Goal: Task Accomplishment & Management: Complete application form

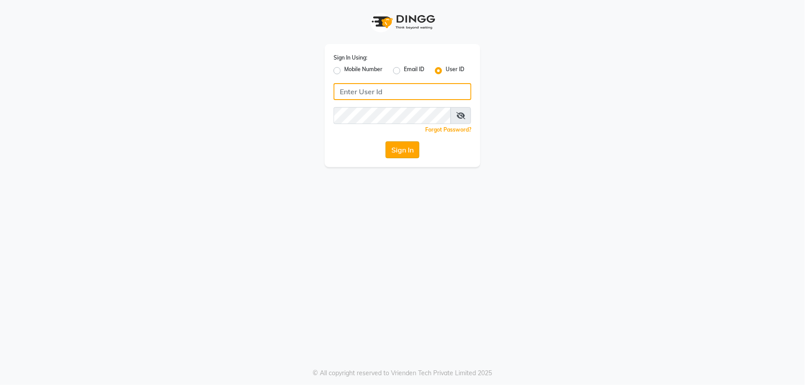
type input "theglam@123"
click at [386, 151] on button "Sign In" at bounding box center [403, 149] width 34 height 17
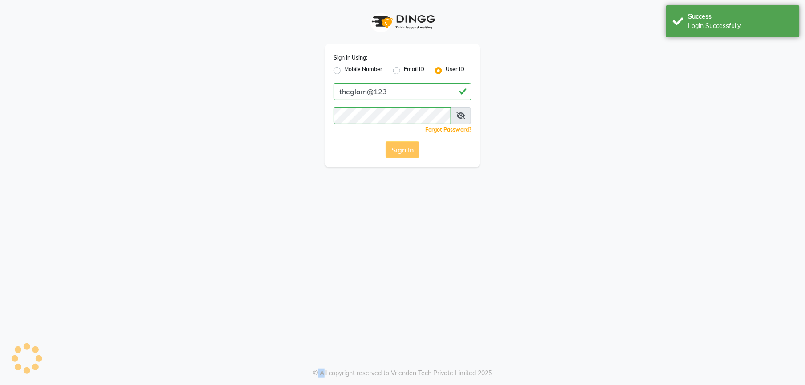
click at [386, 151] on div "Sign In" at bounding box center [403, 149] width 138 height 17
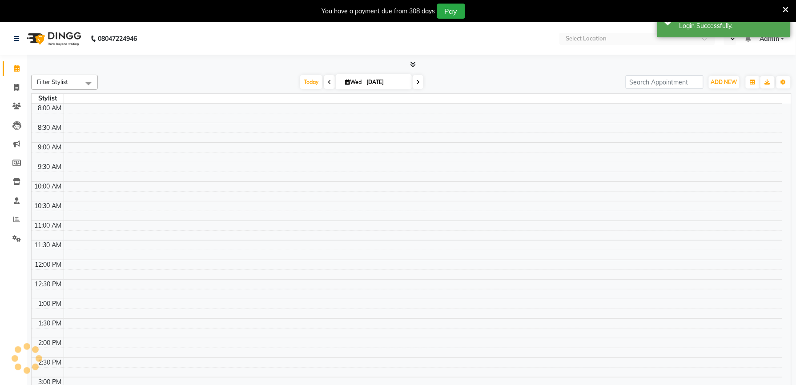
select select "en"
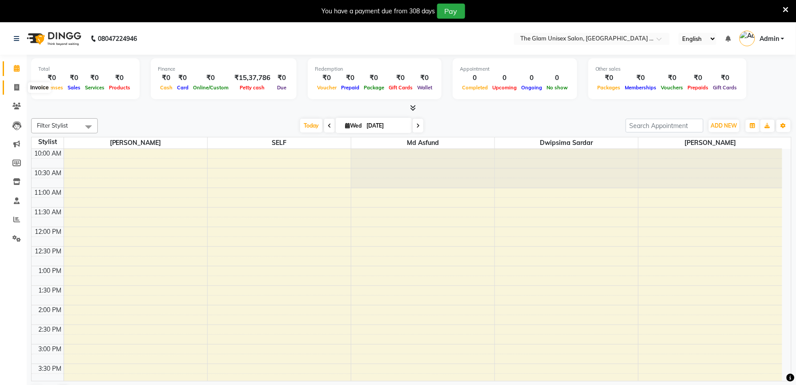
click at [12, 85] on span at bounding box center [17, 88] width 16 height 10
select select "service"
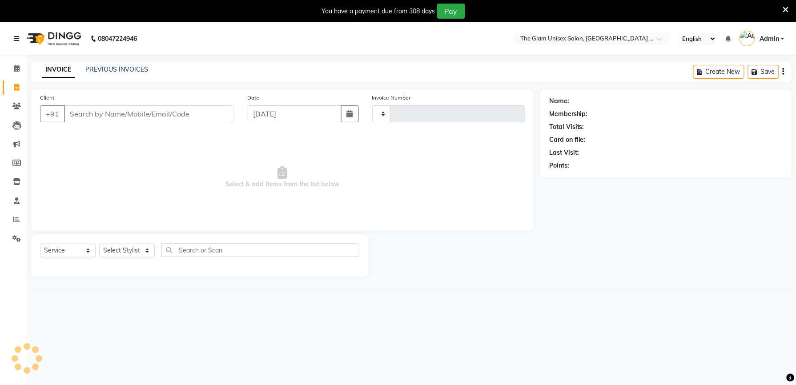
type input "737"
select select "6046"
select select "G"
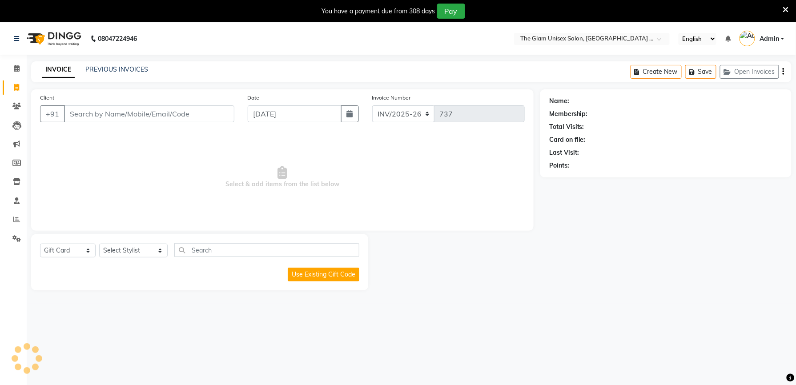
click at [121, 111] on input "Client" at bounding box center [149, 113] width 170 height 17
type input "9004663445"
click at [221, 114] on span "Add Client" at bounding box center [211, 113] width 35 height 9
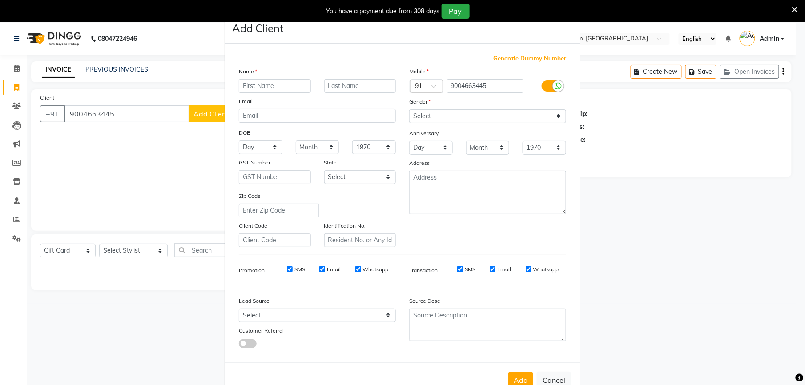
click at [296, 85] on input "text" at bounding box center [275, 86] width 72 height 14
type input "SUPRIYA"
click at [474, 112] on select "Select [DEMOGRAPHIC_DATA] [DEMOGRAPHIC_DATA] Other Prefer Not To Say" at bounding box center [487, 116] width 157 height 14
select select "[DEMOGRAPHIC_DATA]"
click at [409, 109] on select "Select [DEMOGRAPHIC_DATA] [DEMOGRAPHIC_DATA] Other Prefer Not To Say" at bounding box center [487, 116] width 157 height 14
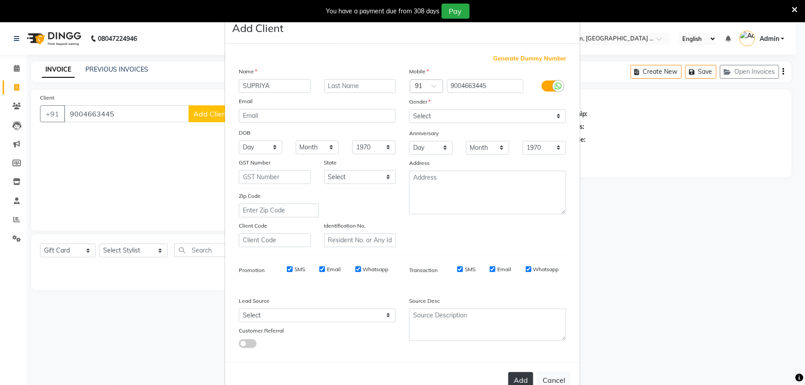
click at [510, 365] on button "Add" at bounding box center [520, 380] width 25 height 16
select select
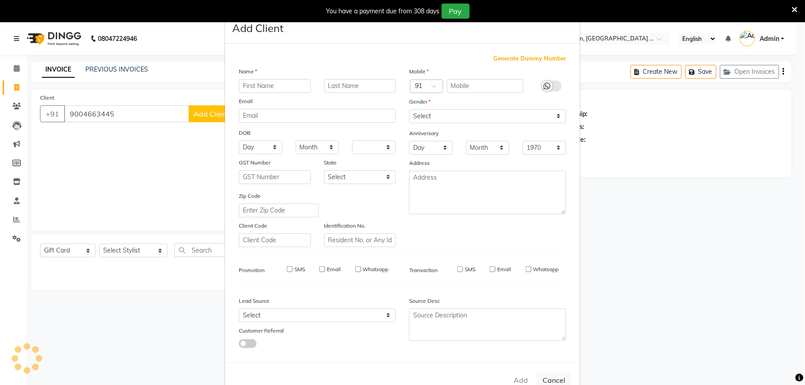
select select
checkbox input "false"
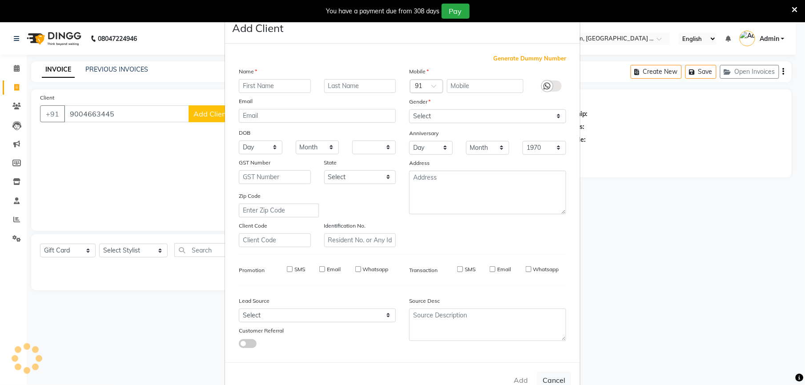
checkbox input "false"
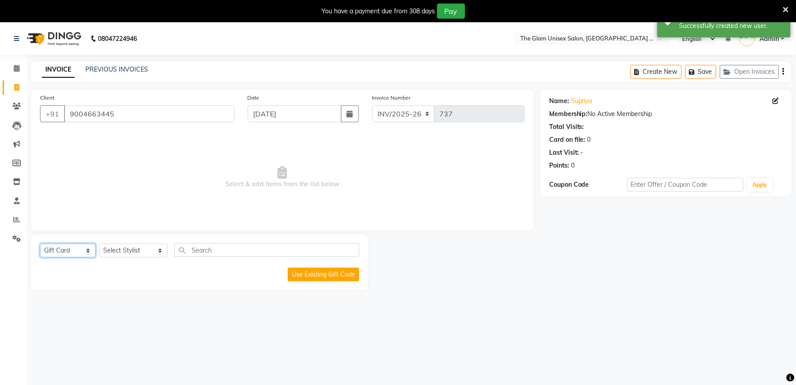
drag, startPoint x: 74, startPoint y: 247, endPoint x: 73, endPoint y: 242, distance: 5.4
click at [74, 247] on select "Select Service Product Membership Package Voucher Prepaid Gift Card" at bounding box center [68, 251] width 56 height 14
select select "service"
click at [40, 244] on select "Select Service Product Membership Package Voucher Prepaid Gift Card" at bounding box center [68, 251] width 56 height 14
click at [128, 258] on div "Select Service Product Membership Package Voucher Prepaid Gift Card Select Styl…" at bounding box center [199, 253] width 319 height 21
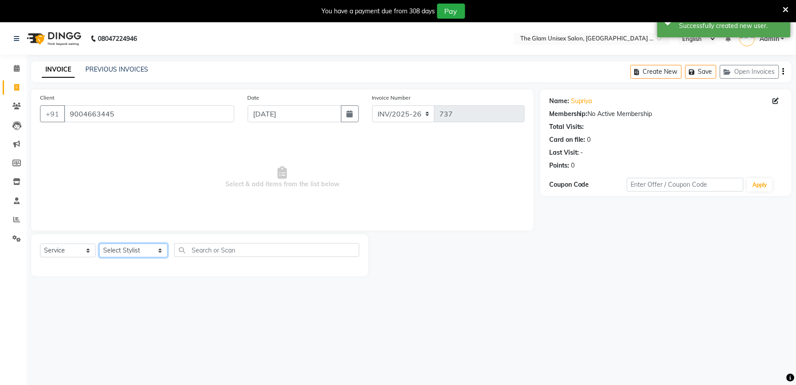
click at [139, 249] on select "Select Stylist [PERSON_NAME] Dwipsima [PERSON_NAME] Md Asfund SELF [PERSON_NAME…" at bounding box center [133, 251] width 68 height 14
click at [99, 244] on select "Select Stylist [PERSON_NAME] Dwipsima [PERSON_NAME] Md Asfund SELF [PERSON_NAME…" at bounding box center [133, 251] width 68 height 14
click at [186, 247] on input "text" at bounding box center [266, 250] width 185 height 14
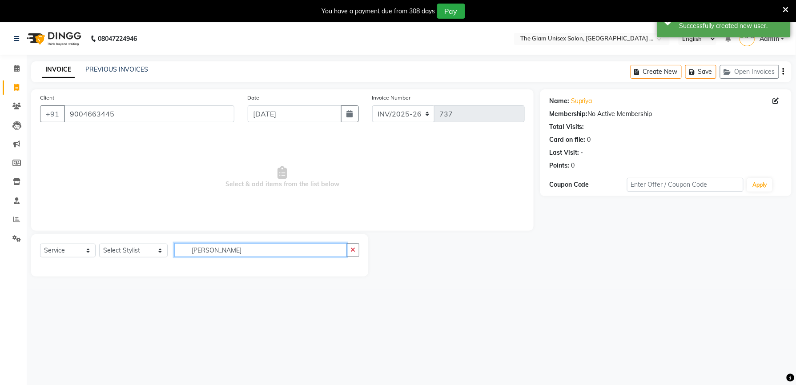
type input "[PERSON_NAME]"
click at [118, 246] on select "Select Stylist [PERSON_NAME] Dwipsima [PERSON_NAME] Md Asfund SELF [PERSON_NAME…" at bounding box center [133, 251] width 68 height 14
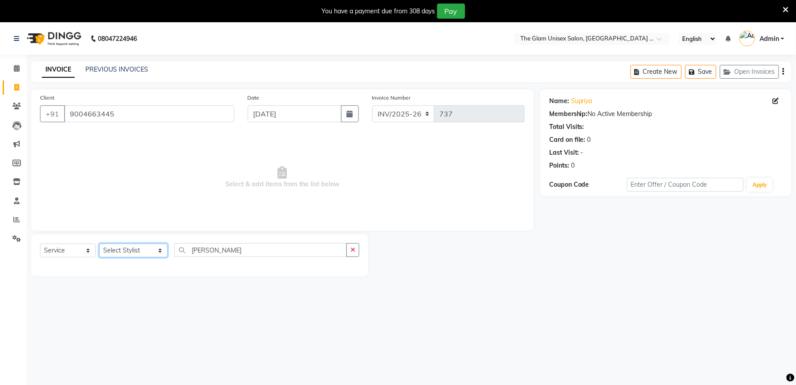
select select "30740"
click at [99, 244] on select "Select Stylist [PERSON_NAME] Dwipsima [PERSON_NAME] Md Asfund SELF [PERSON_NAME…" at bounding box center [133, 251] width 68 height 14
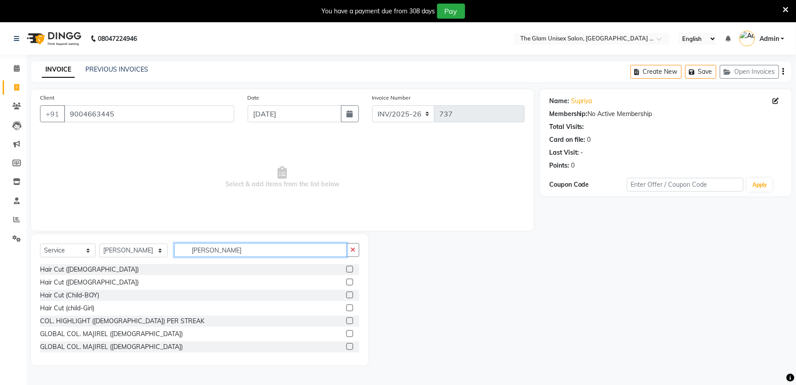
click at [217, 246] on input "[PERSON_NAME]" at bounding box center [260, 250] width 173 height 14
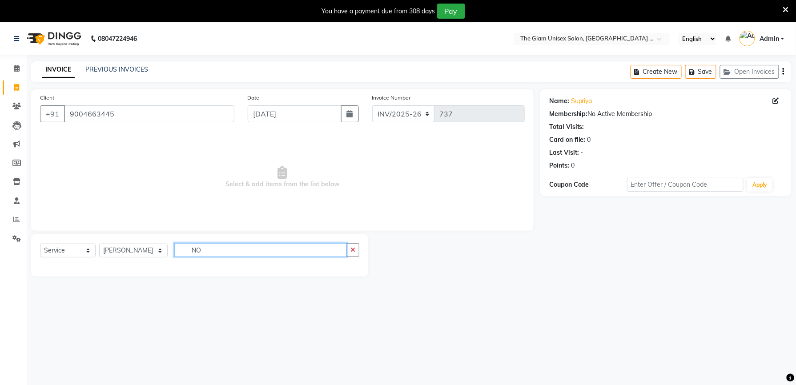
type input "N"
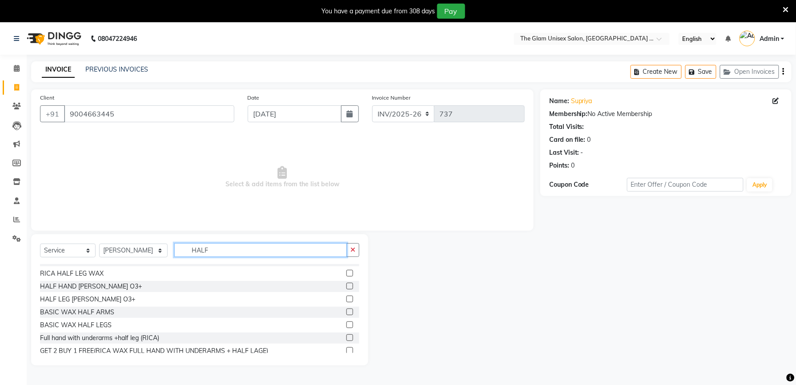
scroll to position [52, 0]
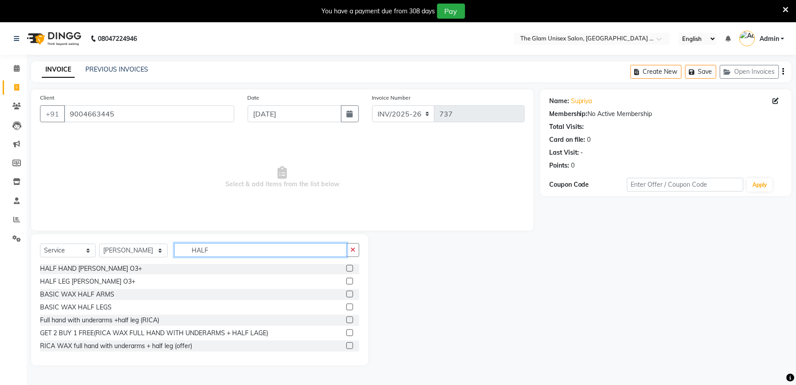
type input "HALF"
click at [346, 318] on label at bounding box center [349, 320] width 7 height 7
click at [346, 318] on input "checkbox" at bounding box center [349, 321] width 6 height 6
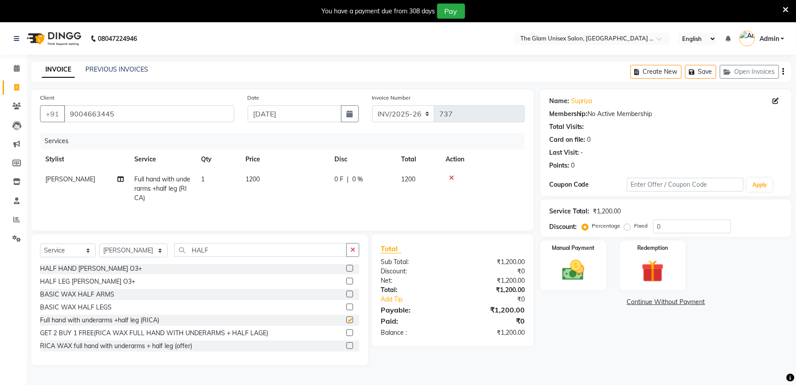
checkbox input "false"
click at [346, 308] on label at bounding box center [349, 307] width 7 height 7
click at [346, 308] on input "checkbox" at bounding box center [349, 308] width 6 height 6
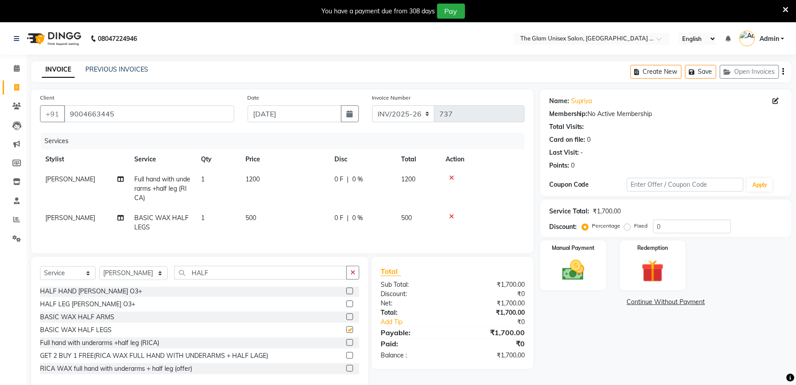
checkbox input "false"
click at [256, 173] on td "1200" at bounding box center [284, 188] width 89 height 39
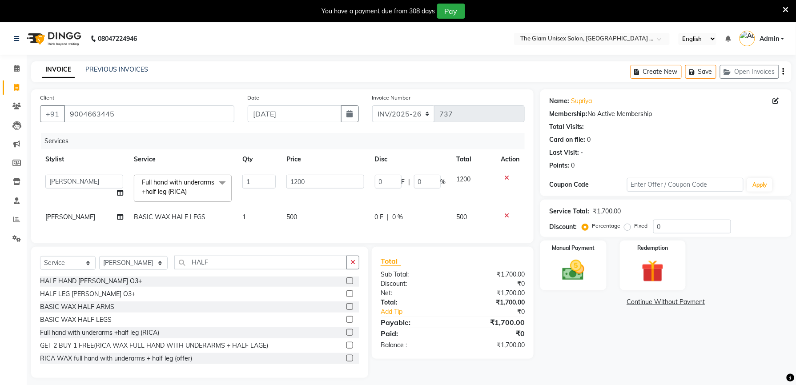
drag, startPoint x: 506, startPoint y: 175, endPoint x: 502, endPoint y: 194, distance: 19.2
click at [504, 177] on icon at bounding box center [506, 178] width 5 height 6
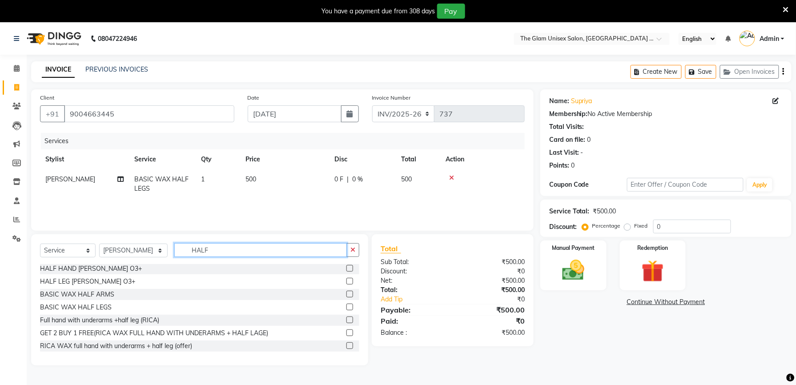
click at [210, 246] on input "HALF" at bounding box center [260, 250] width 173 height 14
type input "H"
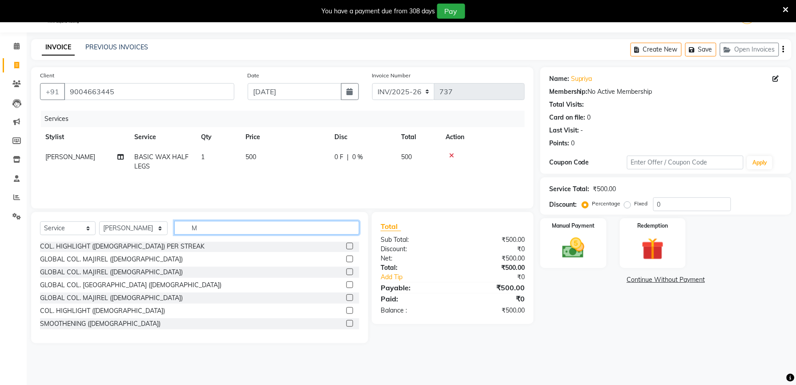
scroll to position [27, 0]
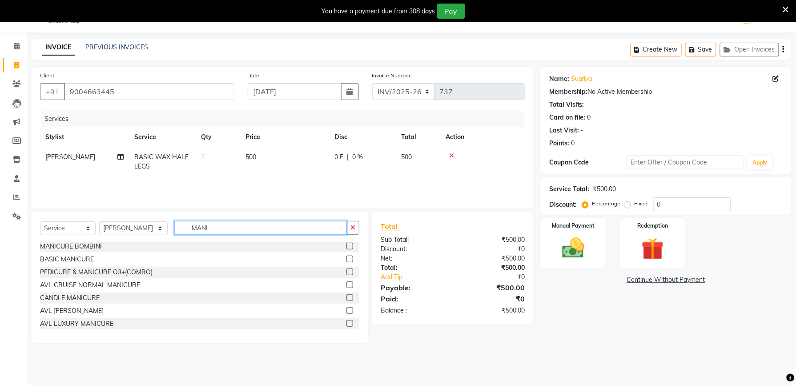
type input "MANI"
click at [346, 261] on label at bounding box center [349, 259] width 7 height 7
click at [346, 261] on input "checkbox" at bounding box center [349, 260] width 6 height 6
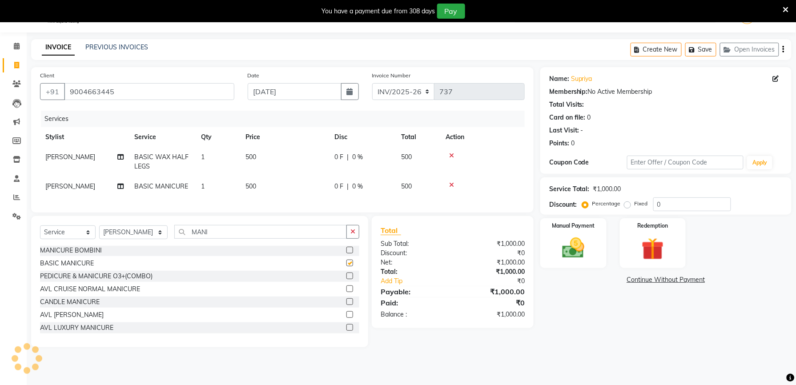
checkbox input "false"
click at [255, 182] on span "500" at bounding box center [250, 186] width 11 height 8
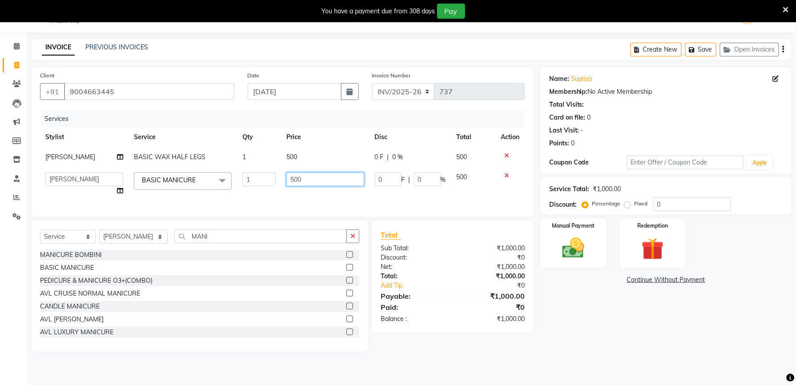
click at [294, 176] on input "500" at bounding box center [324, 180] width 77 height 14
type input "400"
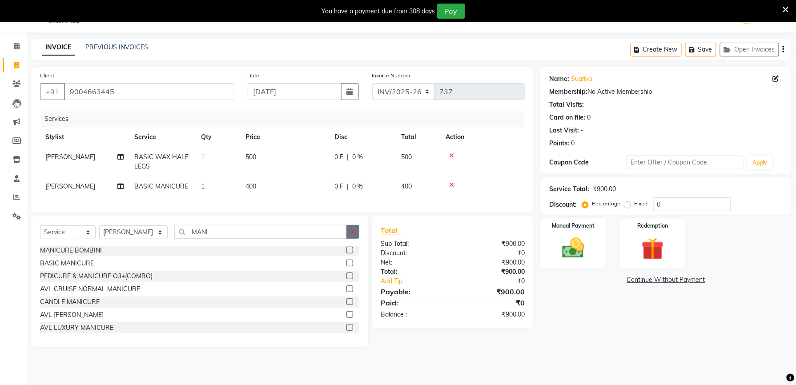
click at [354, 239] on button "button" at bounding box center [352, 232] width 13 height 14
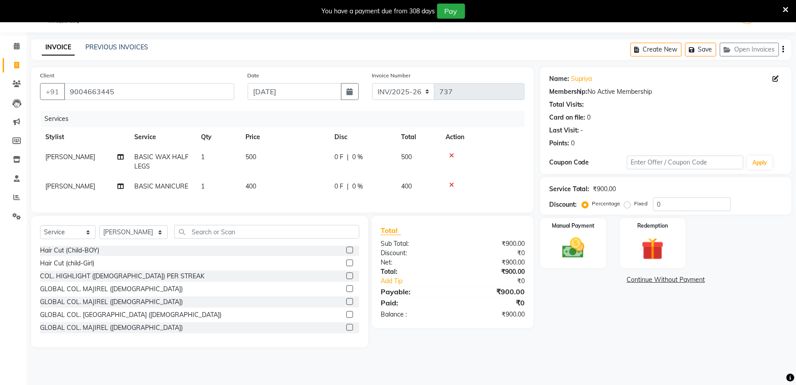
click at [74, 187] on span "[PERSON_NAME]" at bounding box center [70, 186] width 50 height 8
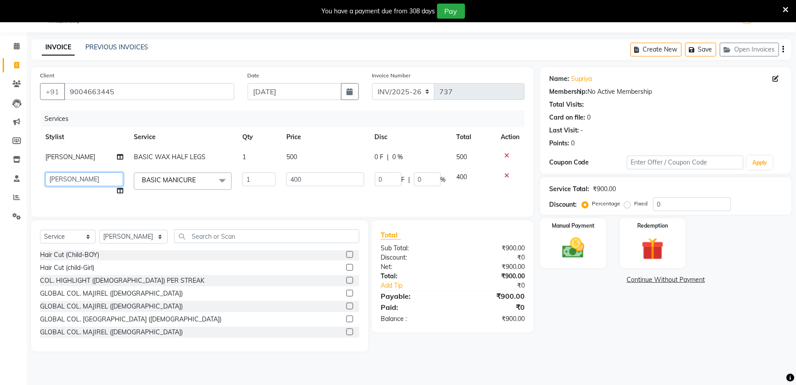
click at [77, 184] on select "[PERSON_NAME] Dwipsima Sardar [PERSON_NAME] Md Asfund SELF [PERSON_NAME] [PERSO…" at bounding box center [84, 180] width 78 height 14
select select "66633"
click at [128, 244] on select "Select Stylist [PERSON_NAME] Dwipsima [PERSON_NAME] Md Asfund SELF [PERSON_NAME…" at bounding box center [133, 237] width 68 height 14
select select "84621"
click at [99, 239] on select "Select Stylist [PERSON_NAME] Dwipsima [PERSON_NAME] Md Asfund SELF [PERSON_NAME…" at bounding box center [133, 237] width 68 height 14
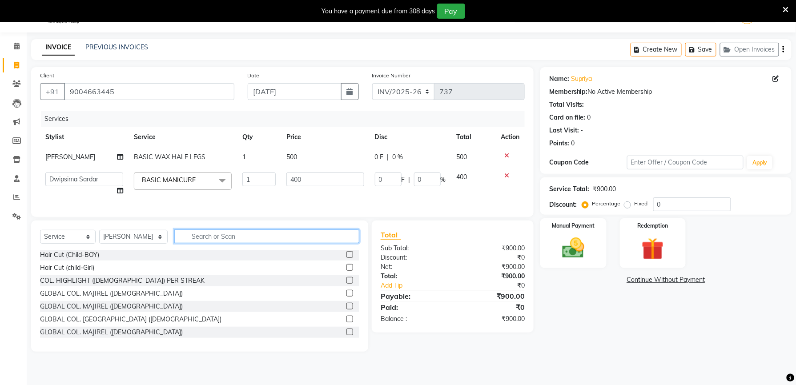
click at [226, 243] on input "text" at bounding box center [266, 236] width 185 height 14
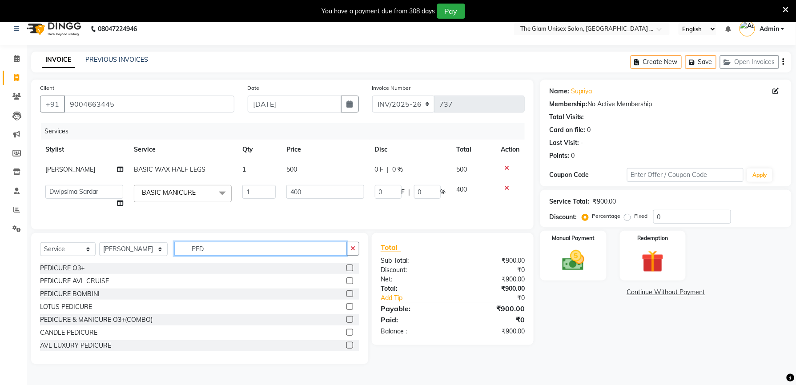
scroll to position [0, 0]
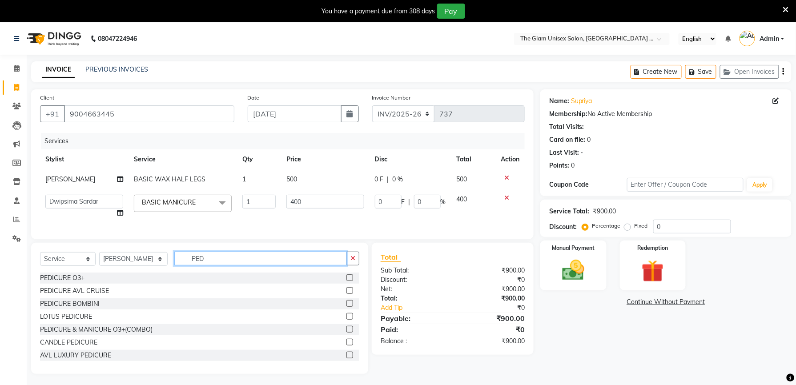
type input "PED"
click at [346, 333] on label at bounding box center [349, 329] width 7 height 7
click at [346, 333] on input "checkbox" at bounding box center [349, 330] width 6 height 6
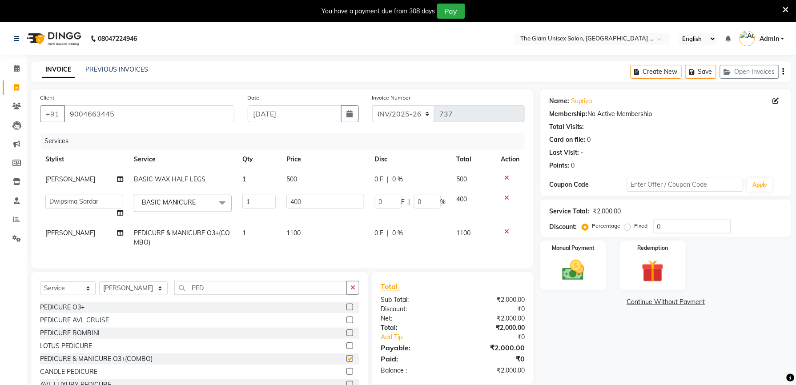
checkbox input "false"
click at [290, 231] on span "1100" at bounding box center [293, 233] width 14 height 8
select select "84621"
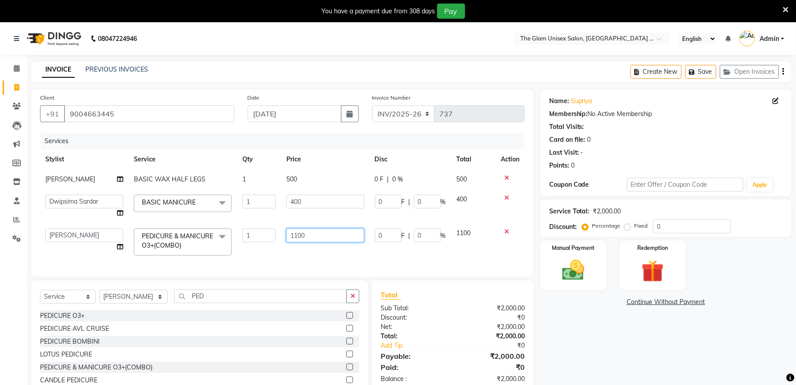
click at [314, 229] on input "1100" at bounding box center [324, 236] width 77 height 14
type input "1"
type input "600"
click at [493, 258] on div "Services Stylist Service Qty Price Disc Total Action [PERSON_NAME] BASIC WAX HA…" at bounding box center [282, 200] width 485 height 135
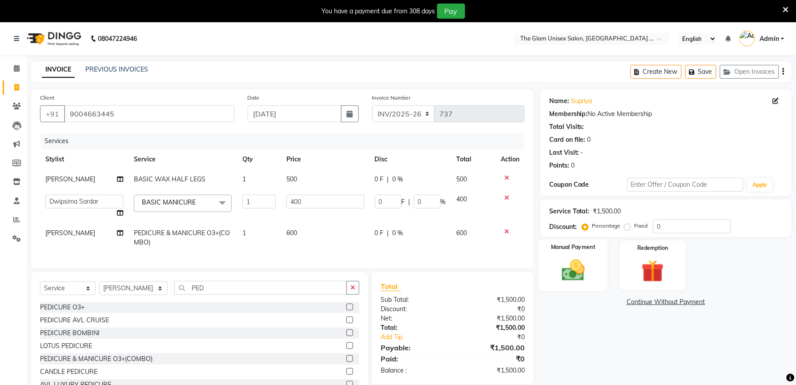
click at [568, 274] on img at bounding box center [574, 270] width 38 height 27
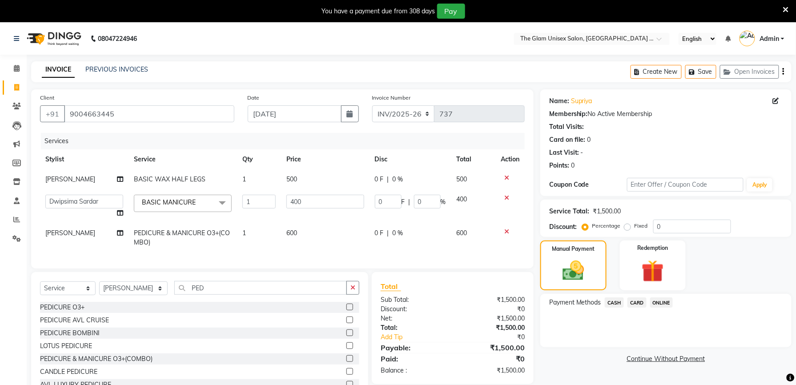
click at [601, 301] on span "CASH" at bounding box center [614, 303] width 19 height 10
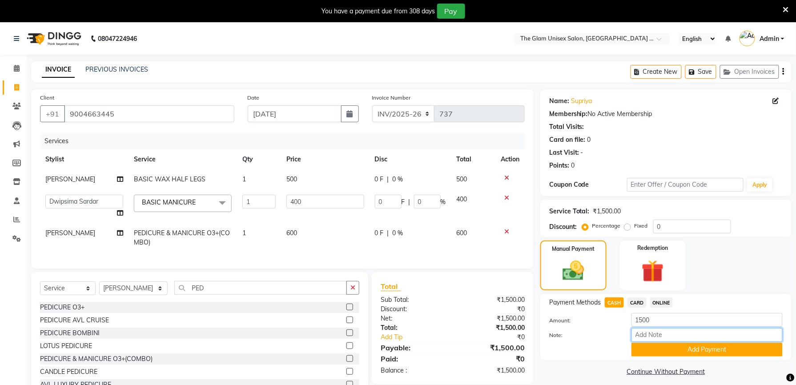
drag, startPoint x: 616, startPoint y: 301, endPoint x: 681, endPoint y: 342, distance: 77.7
click at [601, 342] on input "Note:" at bounding box center [707, 335] width 151 height 14
click at [601, 353] on button "Add Payment" at bounding box center [707, 350] width 151 height 14
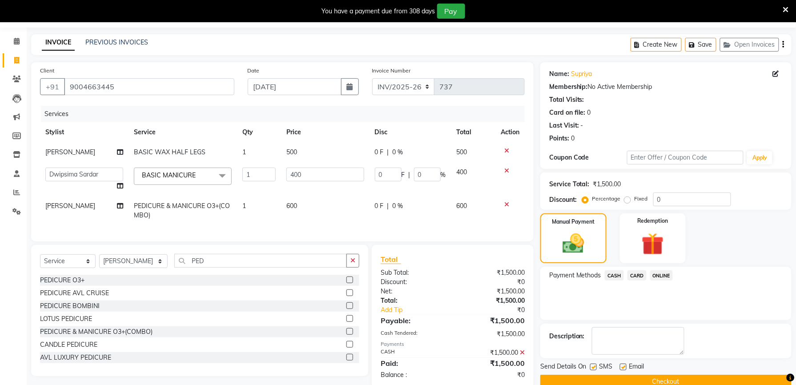
scroll to position [52, 0]
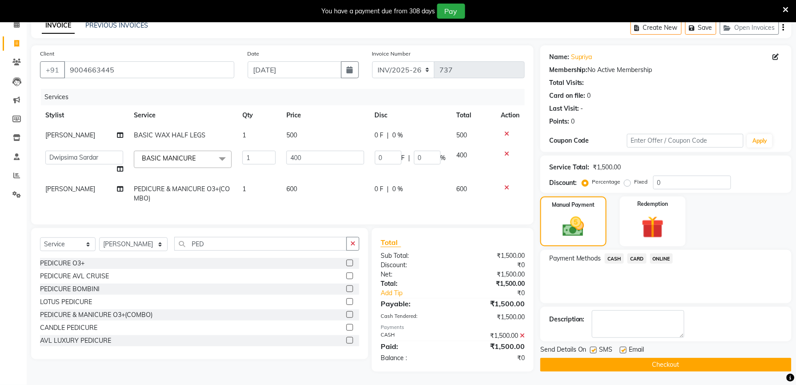
click at [601, 360] on button "Checkout" at bounding box center [665, 365] width 251 height 14
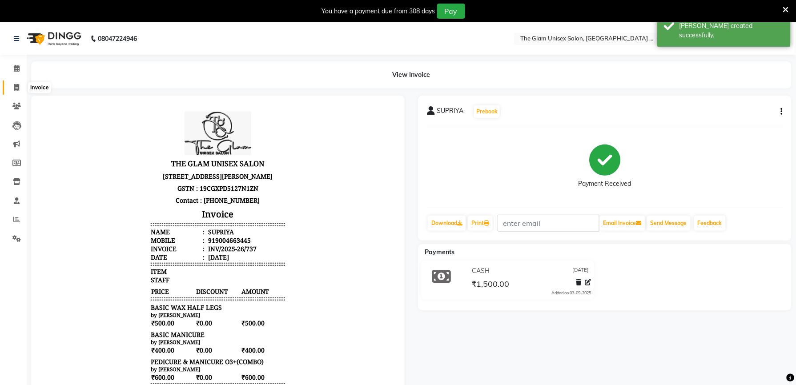
click at [22, 85] on span at bounding box center [17, 88] width 16 height 10
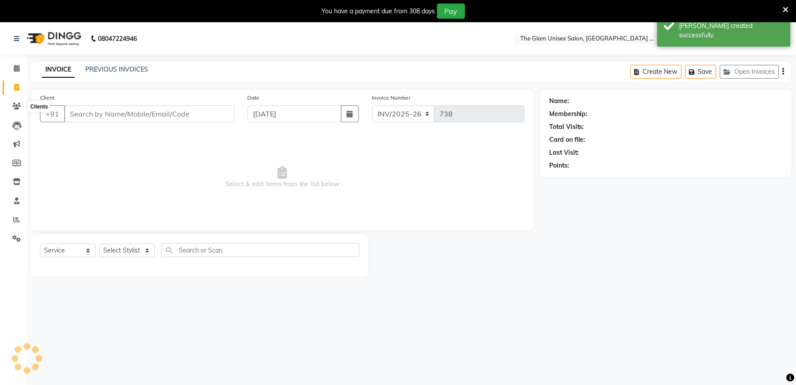
scroll to position [22, 0]
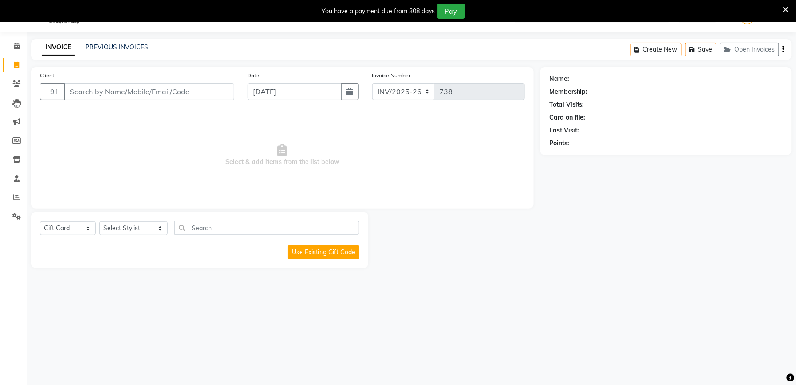
drag, startPoint x: 23, startPoint y: 85, endPoint x: 172, endPoint y: 64, distance: 150.1
click at [172, 64] on main "INVOICE PREVIOUS INVOICES Create New Save Open Invoices Client +91 Date [DATE] …" at bounding box center [411, 160] width 769 height 242
click at [64, 228] on select "Select Service Product Membership Package Voucher Prepaid Gift Card" at bounding box center [68, 228] width 56 height 14
select select "service"
click at [40, 221] on select "Select Service Product Membership Package Voucher Prepaid Gift Card" at bounding box center [68, 228] width 56 height 14
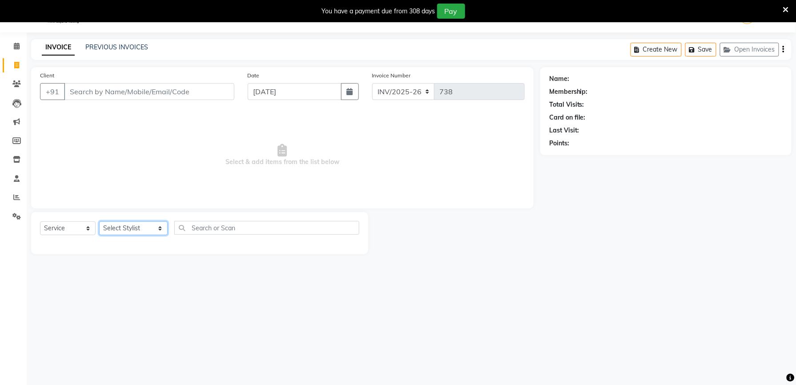
click at [110, 230] on select "Select Stylist [PERSON_NAME] Dwipsima [PERSON_NAME] Md Asfund SELF [PERSON_NAME…" at bounding box center [133, 228] width 68 height 14
select select "30740"
click at [99, 221] on select "Select Stylist [PERSON_NAME] Dwipsima [PERSON_NAME] Md Asfund SELF [PERSON_NAME…" at bounding box center [133, 228] width 68 height 14
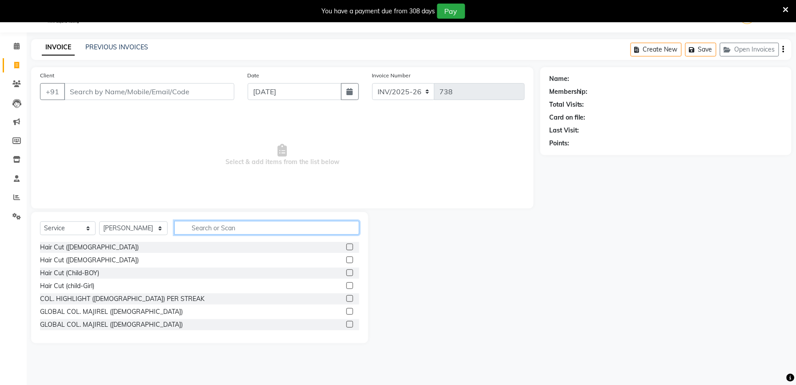
click at [193, 229] on input "text" at bounding box center [266, 228] width 185 height 14
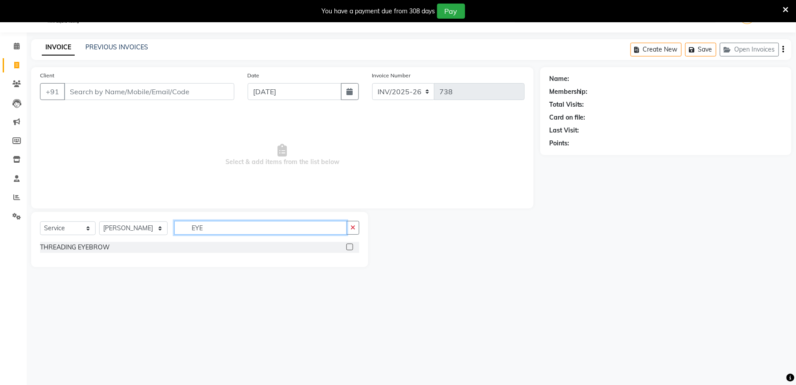
type input "EYE"
click at [353, 246] on label at bounding box center [349, 247] width 7 height 7
click at [352, 246] on input "checkbox" at bounding box center [349, 248] width 6 height 6
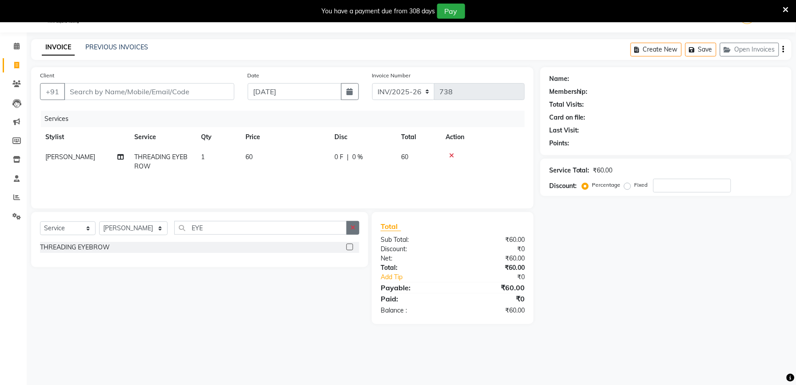
checkbox input "false"
click at [358, 224] on button "button" at bounding box center [352, 228] width 13 height 14
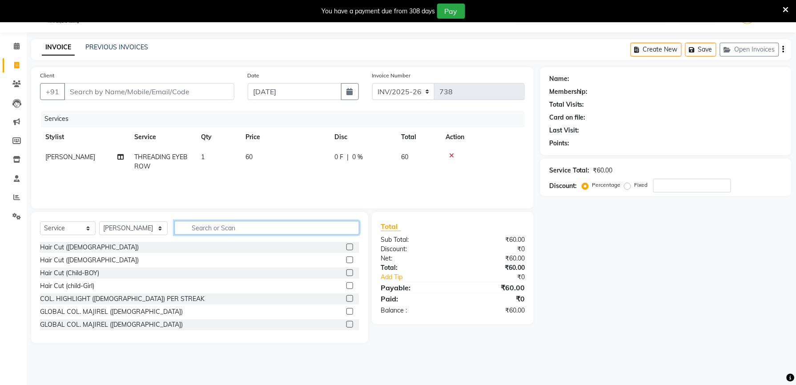
click at [289, 225] on input "text" at bounding box center [266, 228] width 185 height 14
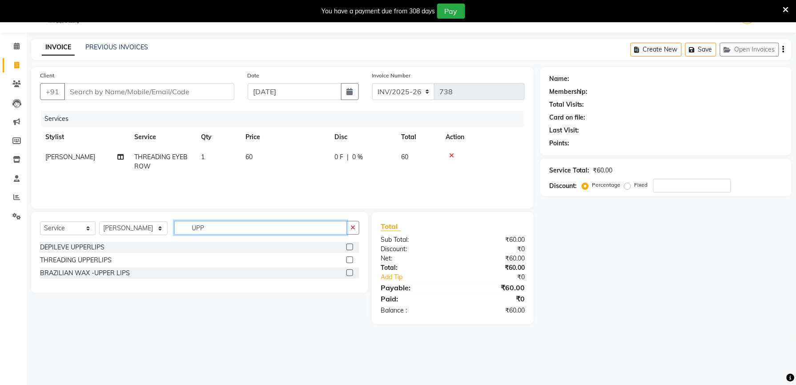
type input "UPP"
click at [349, 248] on label at bounding box center [349, 247] width 7 height 7
click at [349, 248] on input "checkbox" at bounding box center [349, 248] width 6 height 6
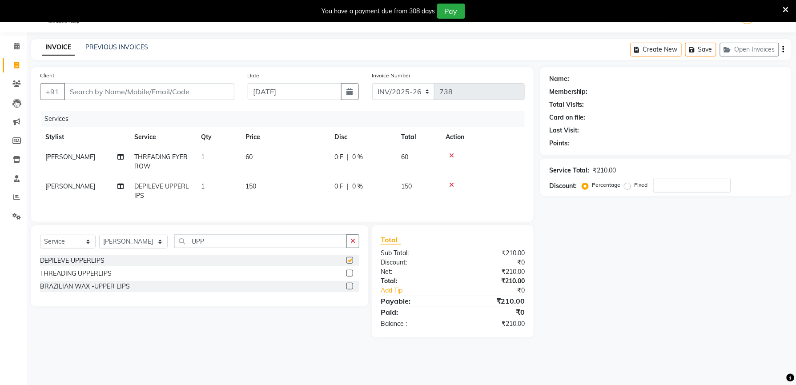
checkbox input "false"
click at [217, 91] on input "Client" at bounding box center [149, 91] width 170 height 17
type input "8"
type input "0"
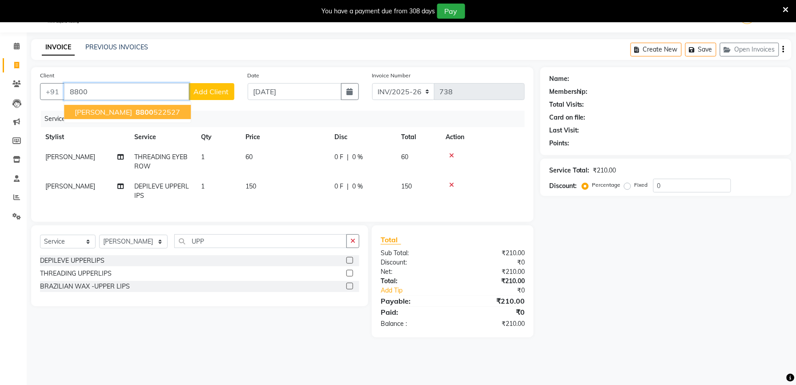
click at [129, 109] on button "[PERSON_NAME] 8800 522527" at bounding box center [127, 112] width 127 height 14
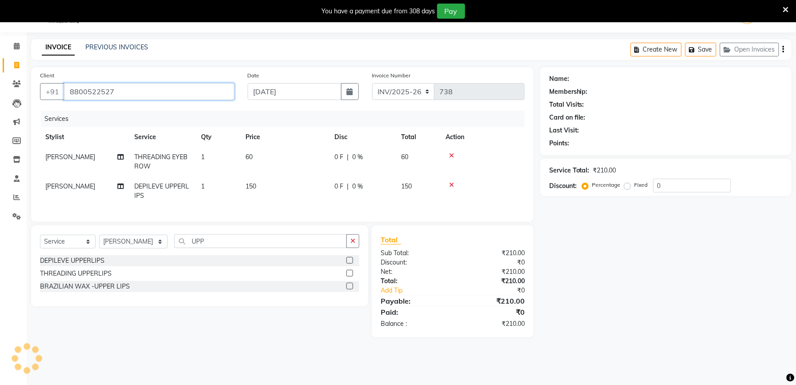
type input "8800522527"
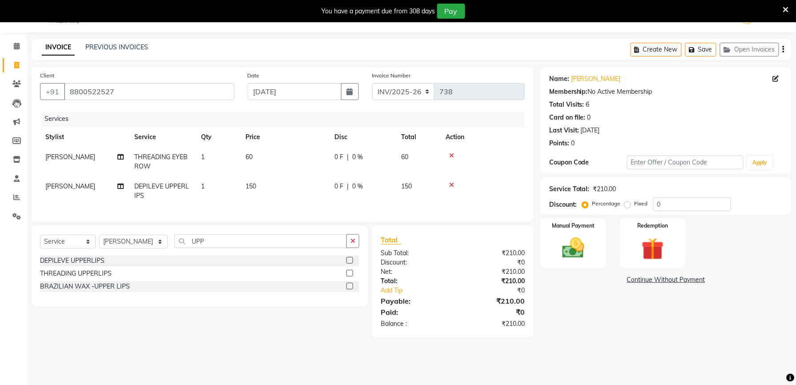
click at [245, 183] on span "150" at bounding box center [250, 186] width 11 height 8
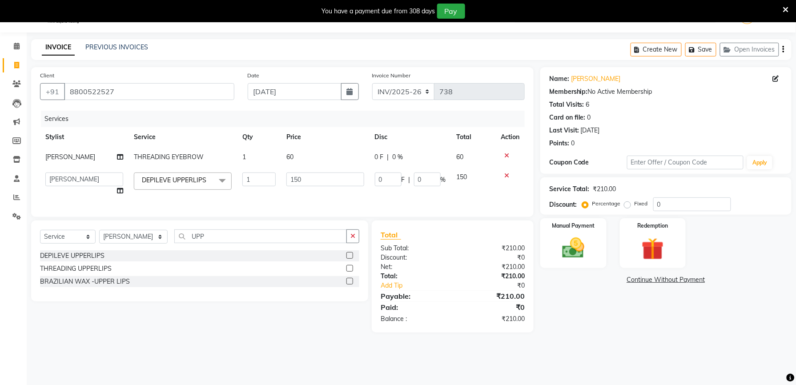
click at [350, 285] on label at bounding box center [349, 281] width 7 height 7
click at [350, 285] on input "checkbox" at bounding box center [349, 282] width 6 height 6
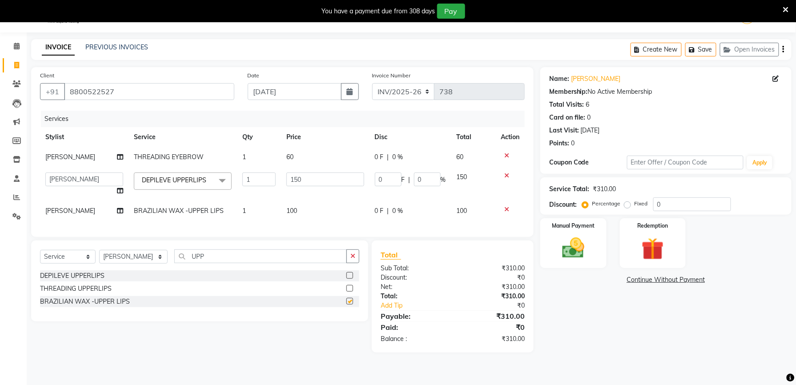
checkbox input "false"
click at [505, 177] on icon at bounding box center [506, 176] width 5 height 6
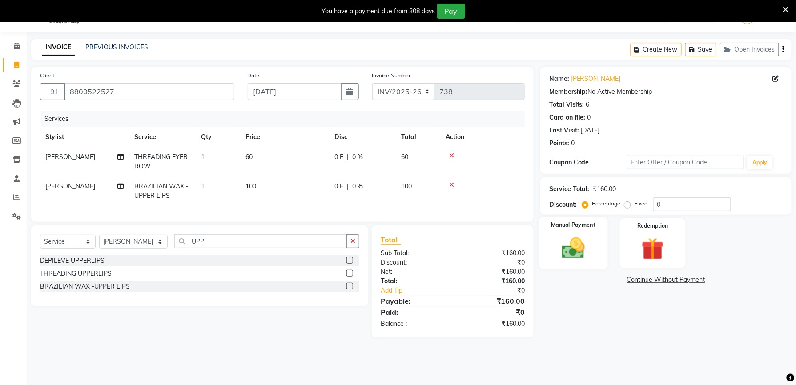
click at [572, 242] on img at bounding box center [574, 248] width 38 height 27
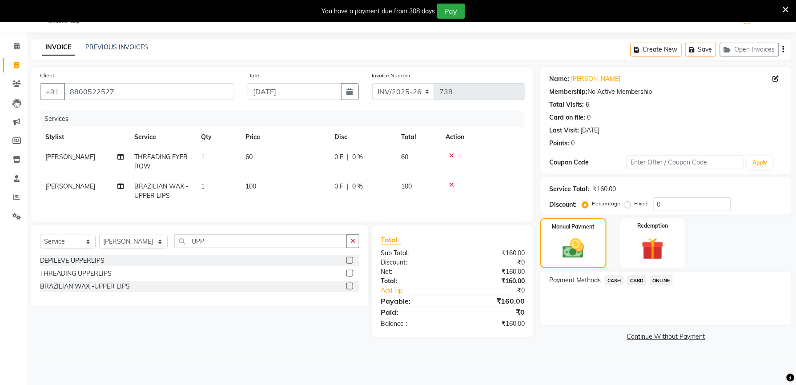
click at [601, 278] on span "ONLINE" at bounding box center [661, 280] width 23 height 10
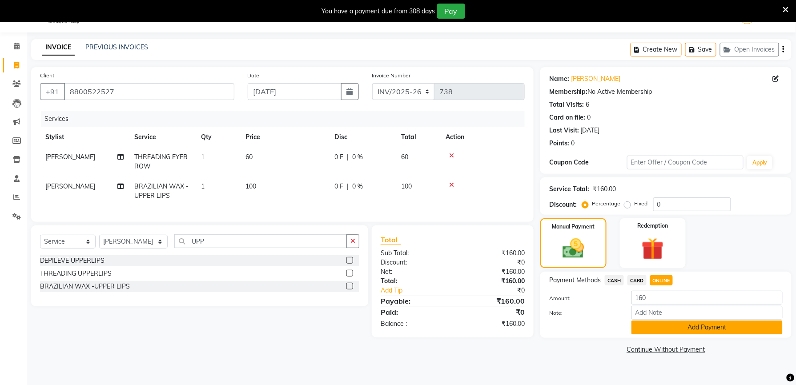
click at [601, 331] on button "Add Payment" at bounding box center [707, 328] width 151 height 14
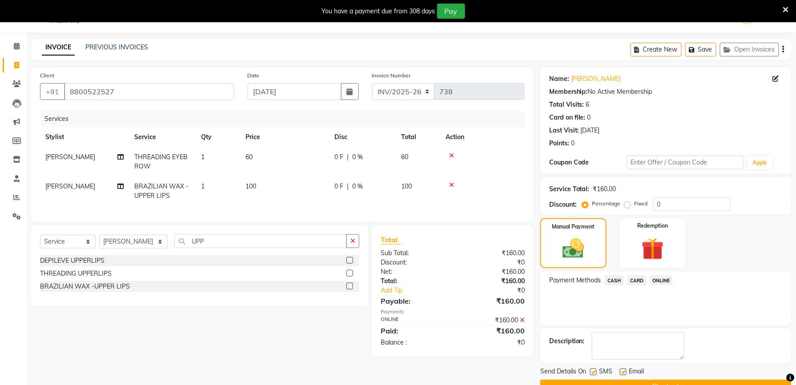
scroll to position [45, 0]
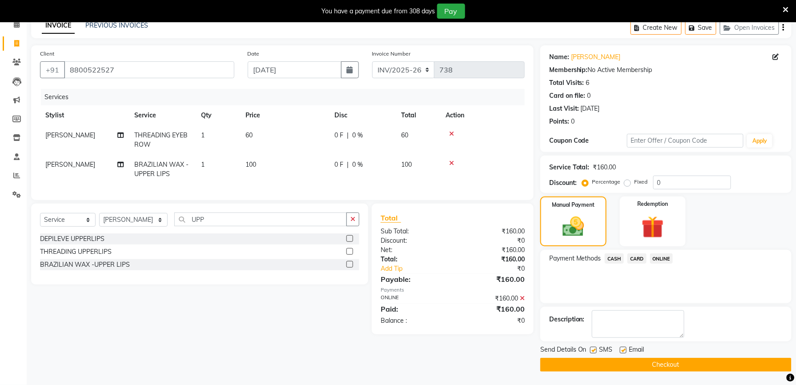
click at [601, 365] on button "Checkout" at bounding box center [665, 365] width 251 height 14
